Goal: Information Seeking & Learning: Learn about a topic

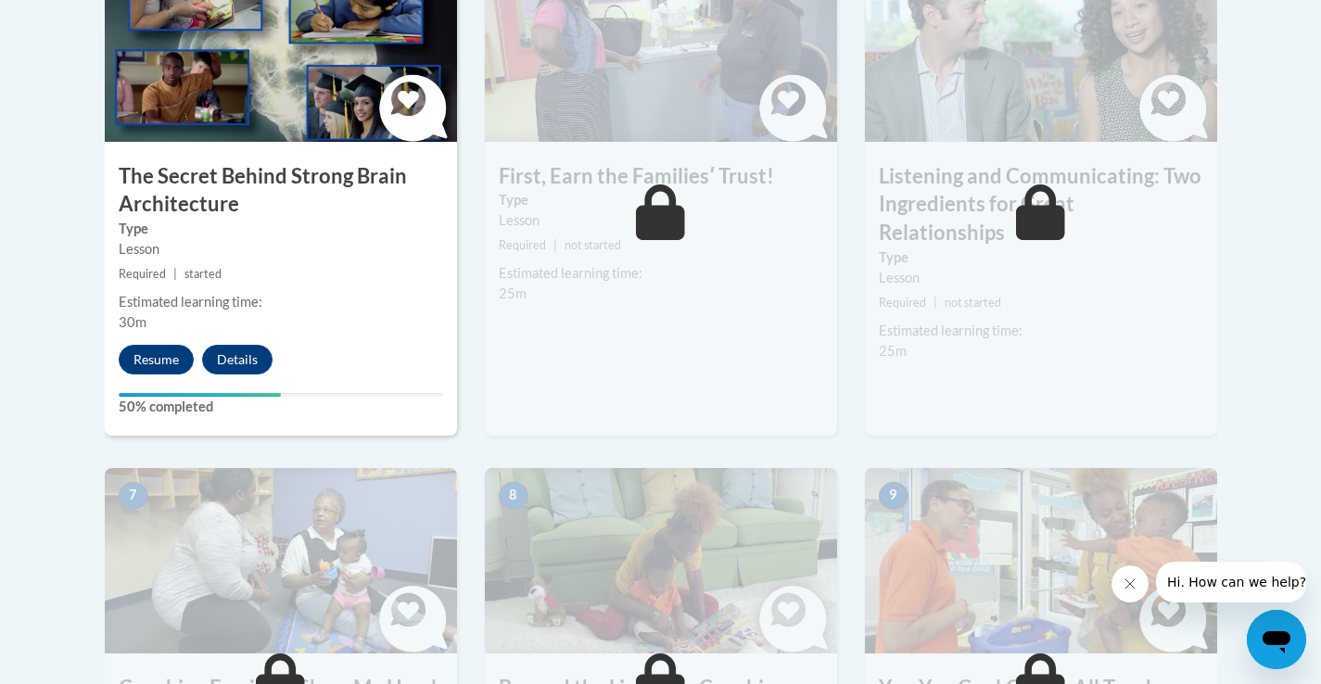
scroll to position [1199, 0]
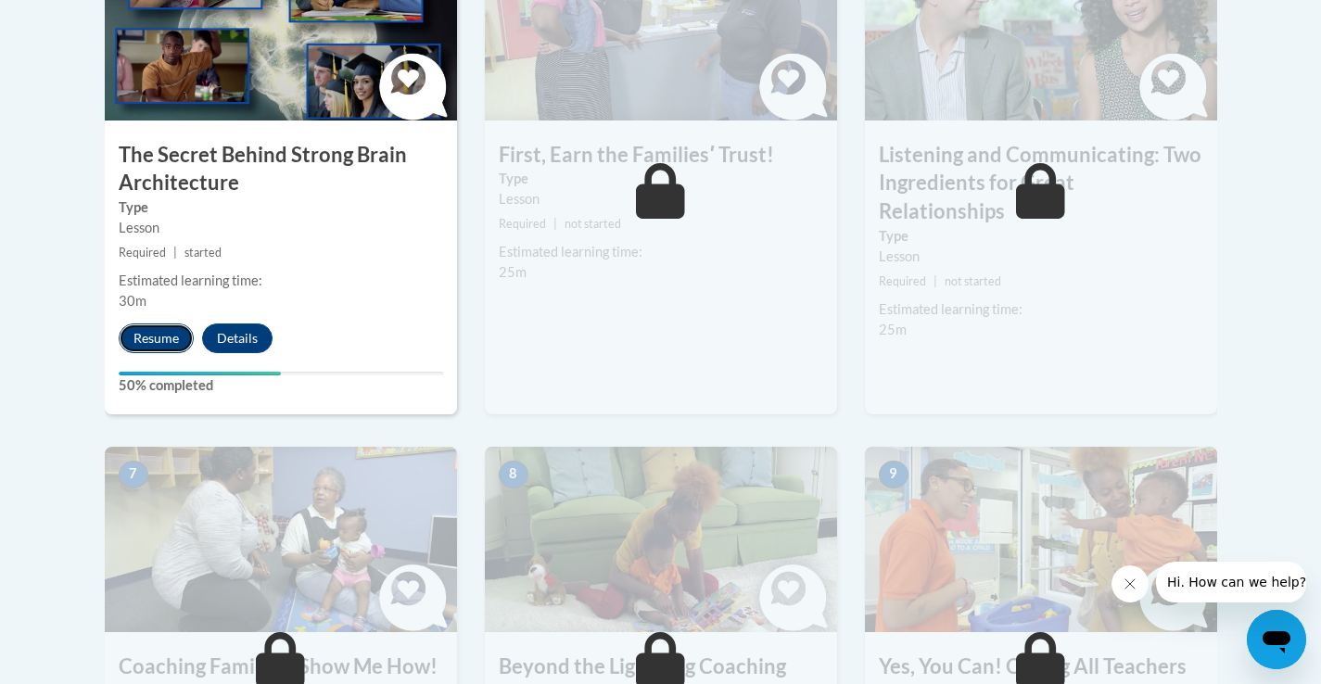
click at [157, 332] on button "Resume" at bounding box center [156, 339] width 75 height 30
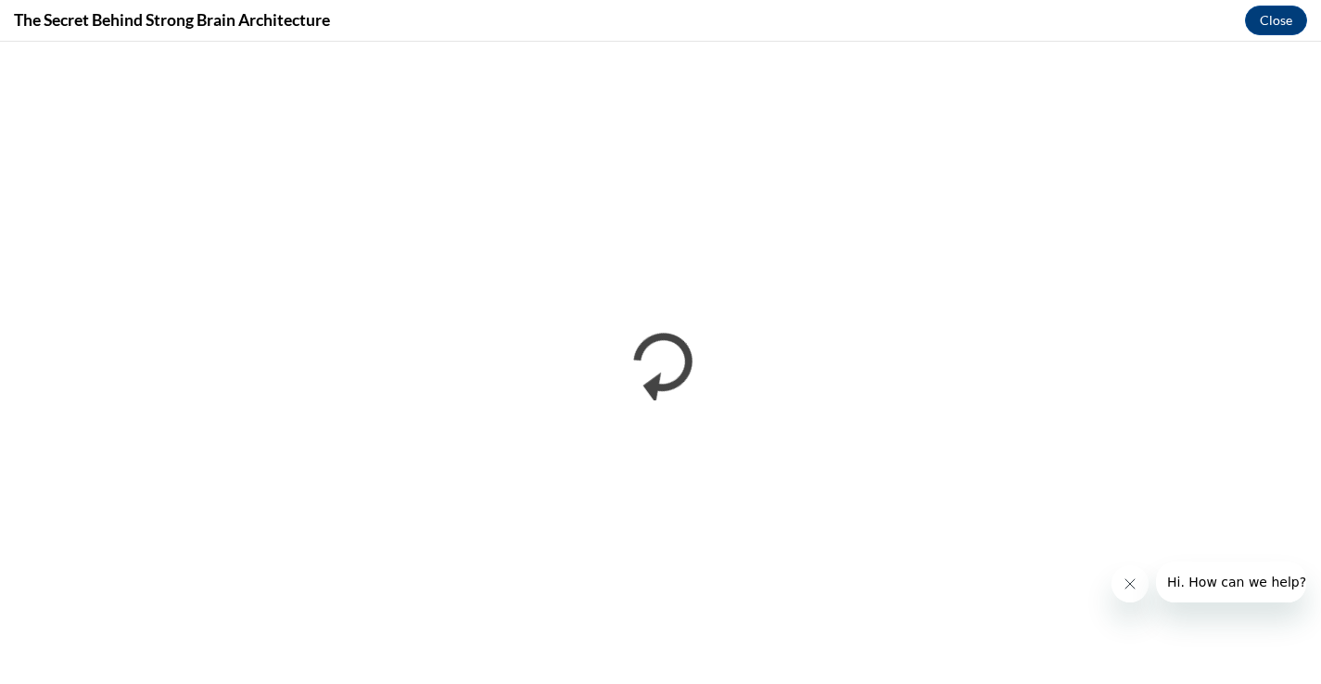
scroll to position [0, 0]
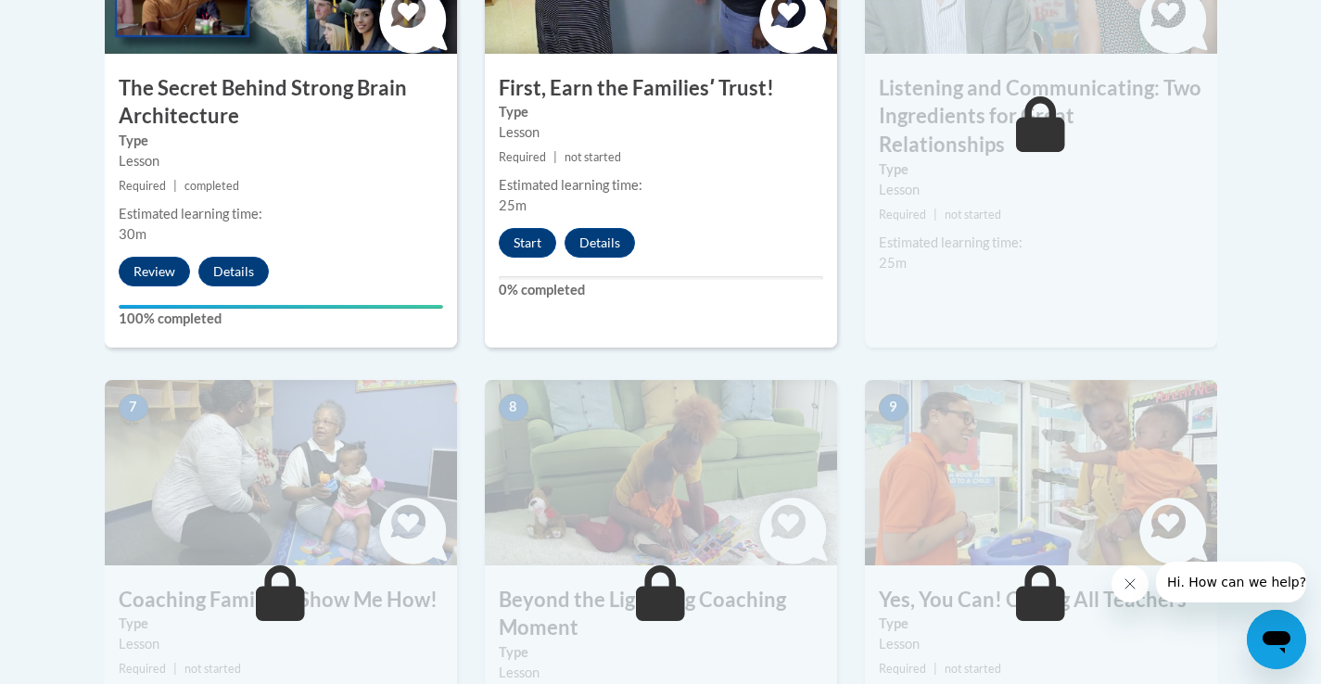
scroll to position [1005, 0]
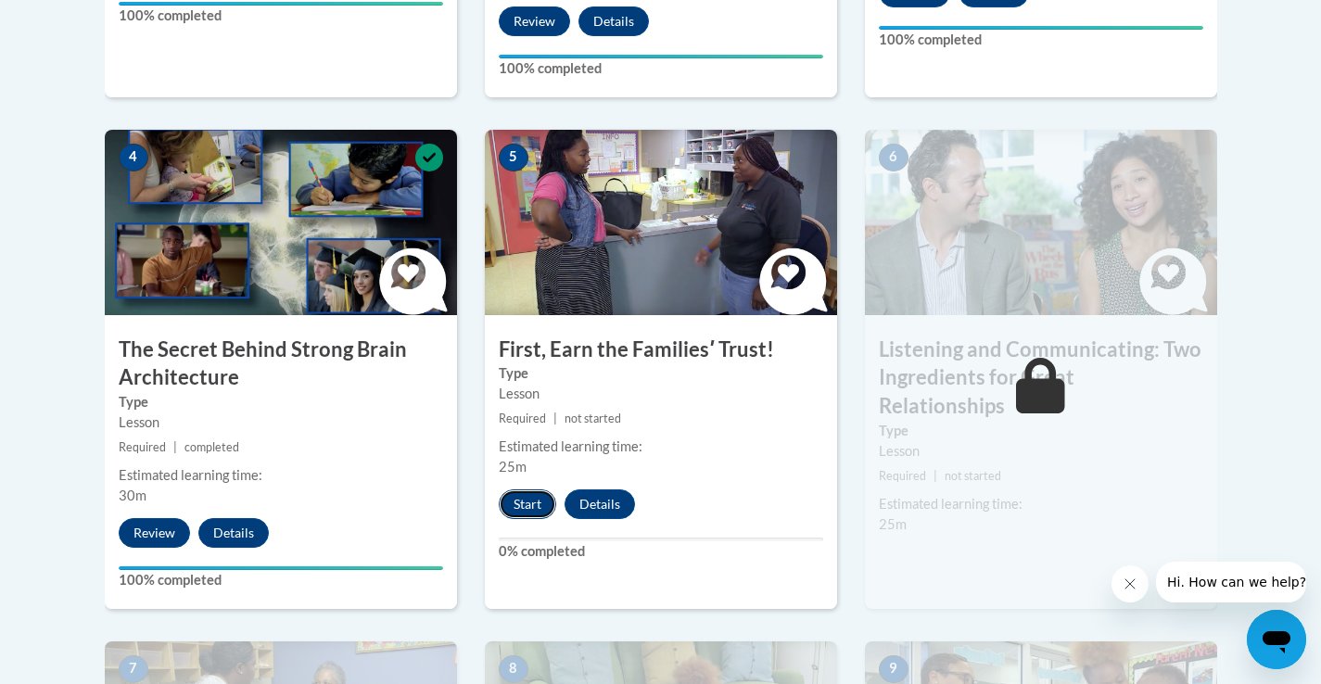
click at [535, 506] on button "Start" at bounding box center [527, 504] width 57 height 30
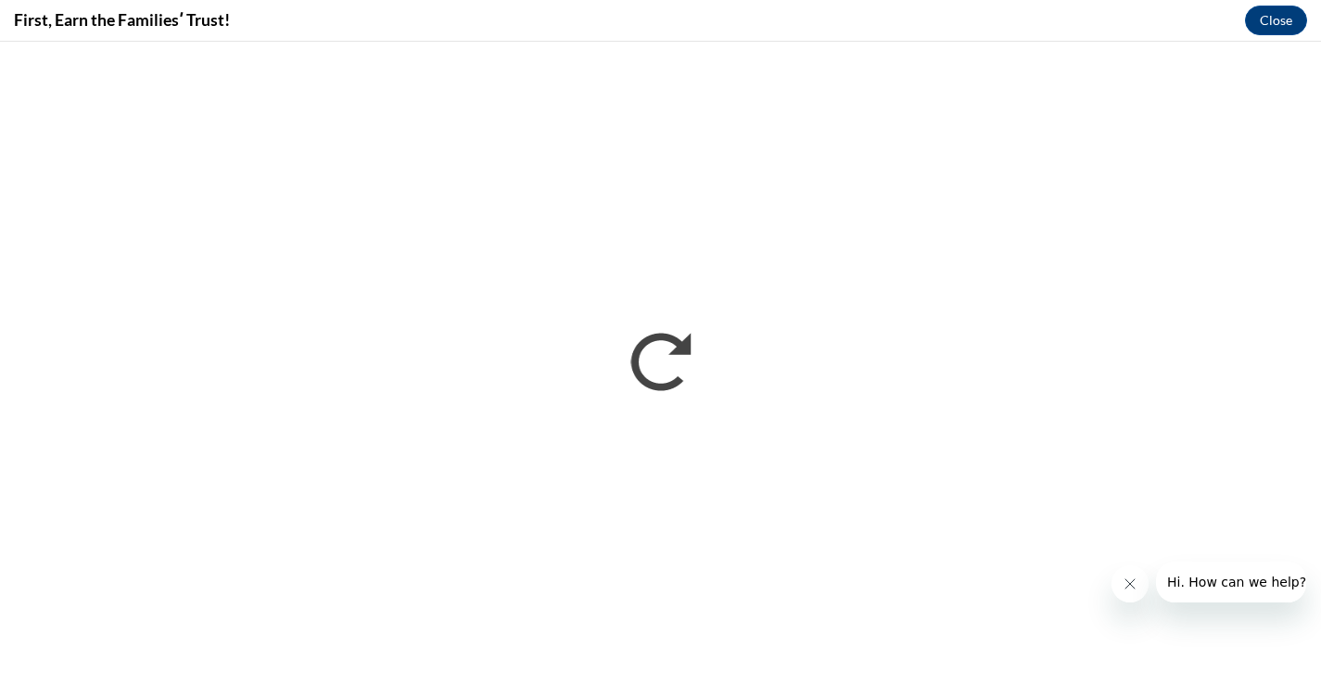
scroll to position [0, 0]
